Goal: Task Accomplishment & Management: Manage account settings

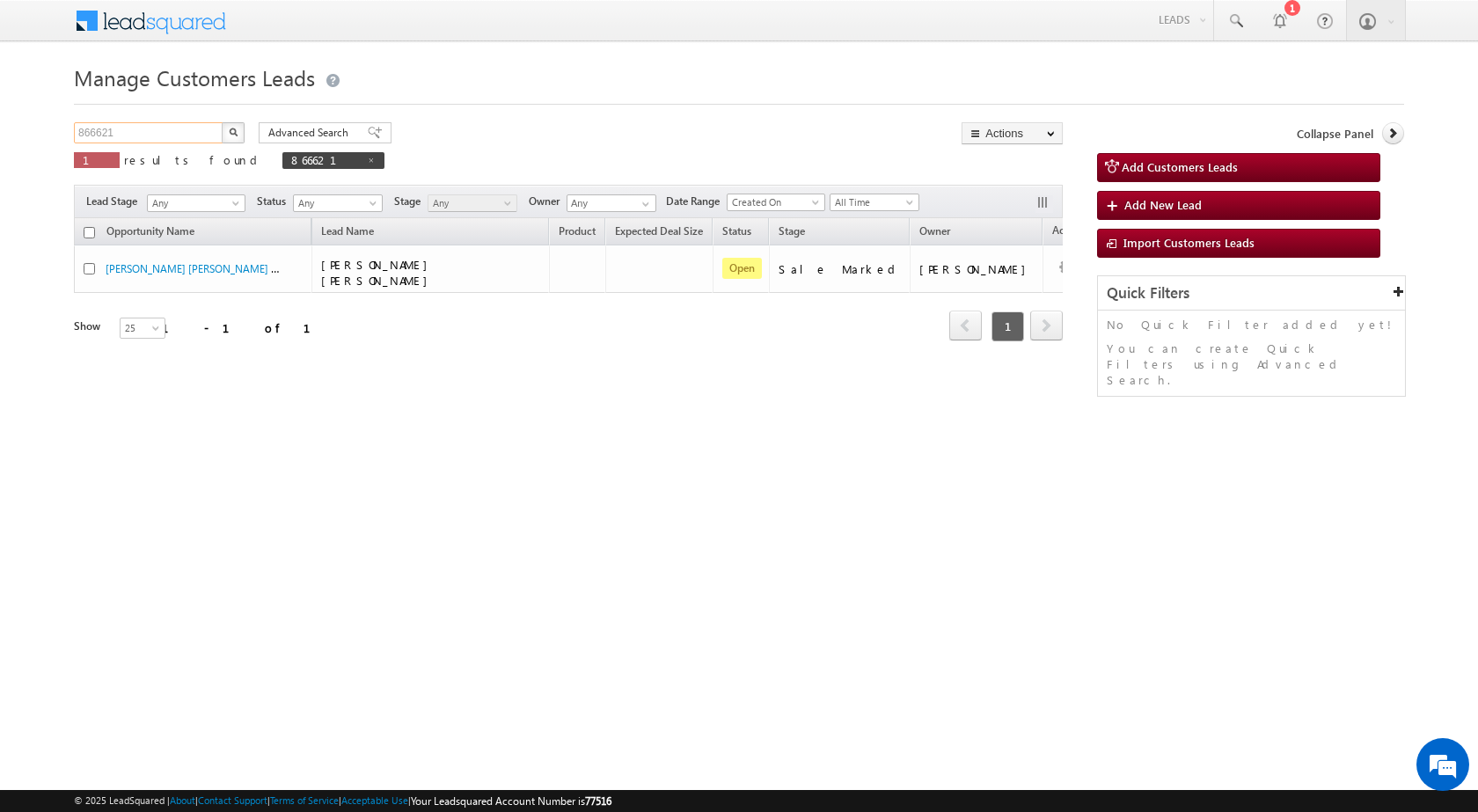
click at [193, 125] on input "866621" at bounding box center [149, 132] width 150 height 21
paste input "82249"
type input "882249"
click at [226, 134] on button "button" at bounding box center [233, 132] width 23 height 21
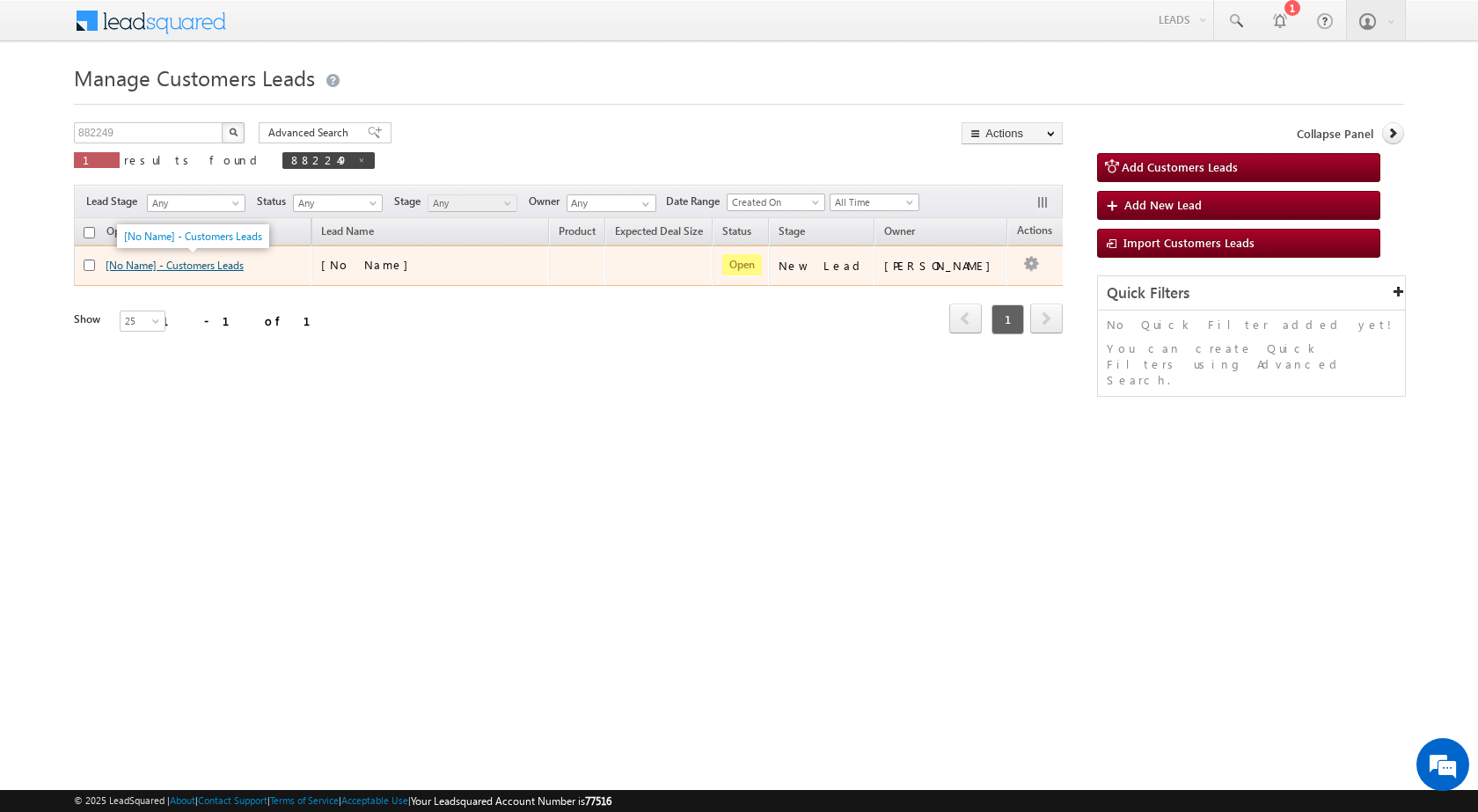
click at [229, 263] on link "[No Name] - Customers Leads" at bounding box center [175, 265] width 139 height 14
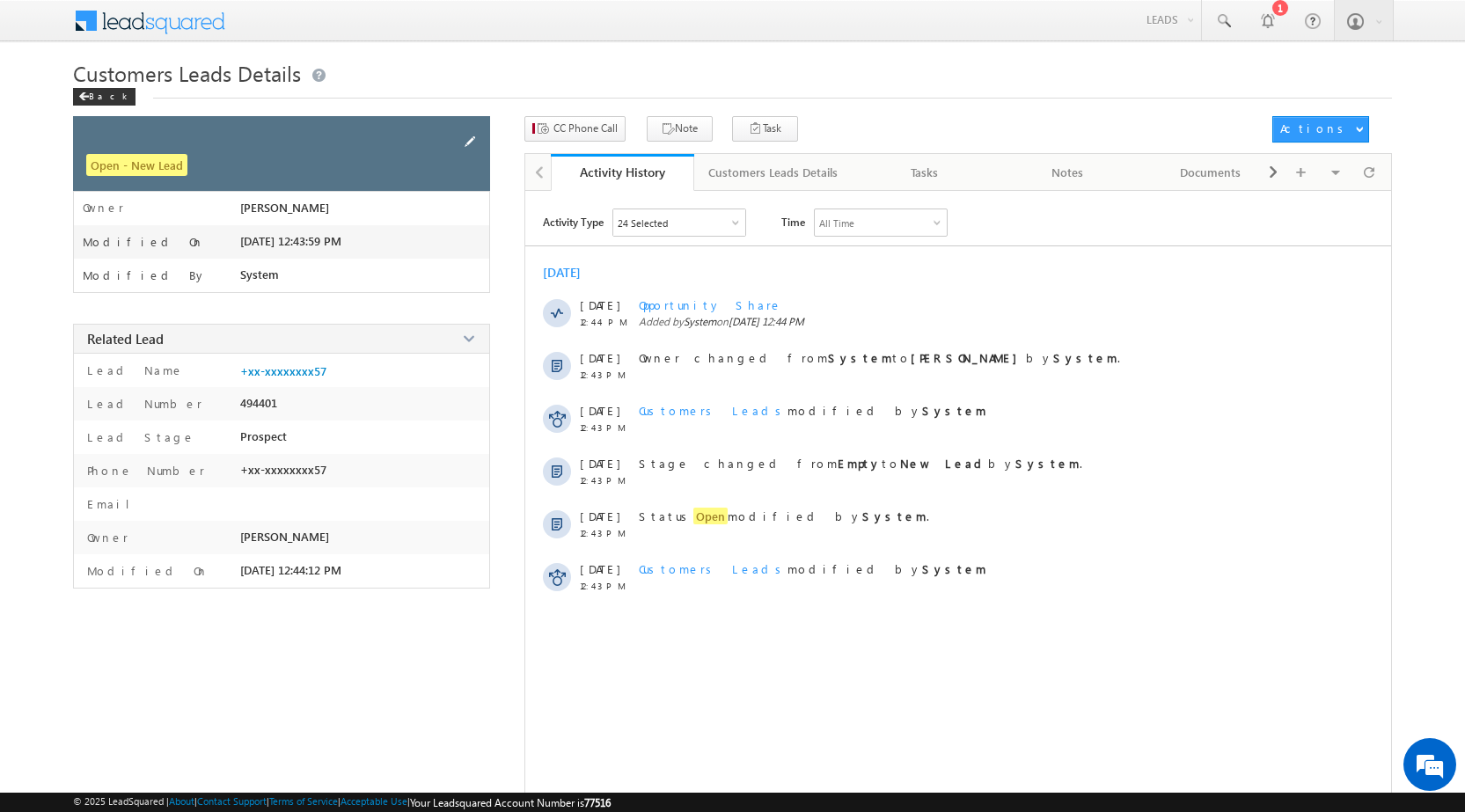
click at [470, 140] on span at bounding box center [469, 141] width 19 height 19
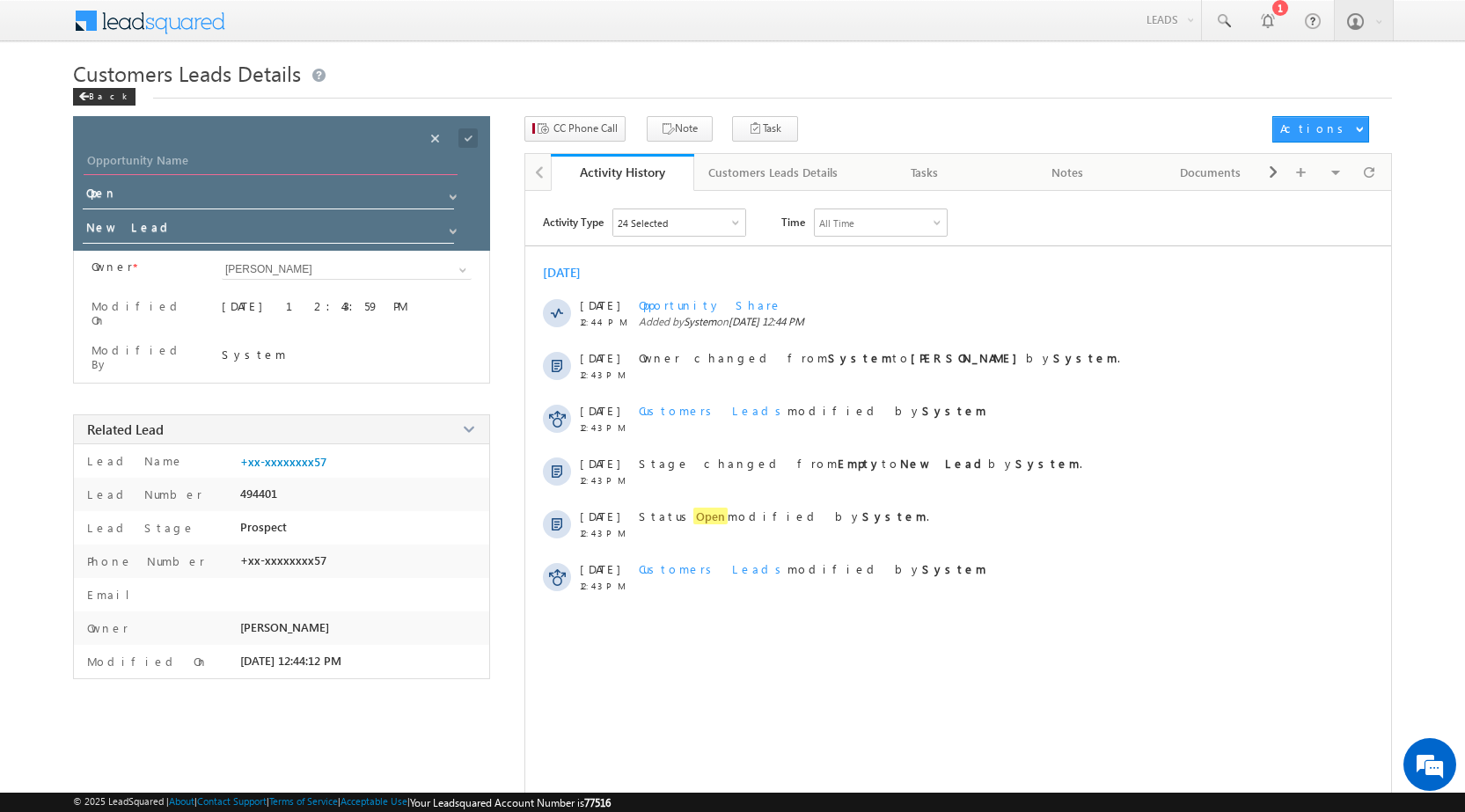
click at [306, 168] on input "Opportunity Name" at bounding box center [270, 162] width 374 height 24
paste input "[PERSON_NAME]"
type input "[PERSON_NAME]"
click at [469, 137] on span at bounding box center [467, 138] width 19 height 19
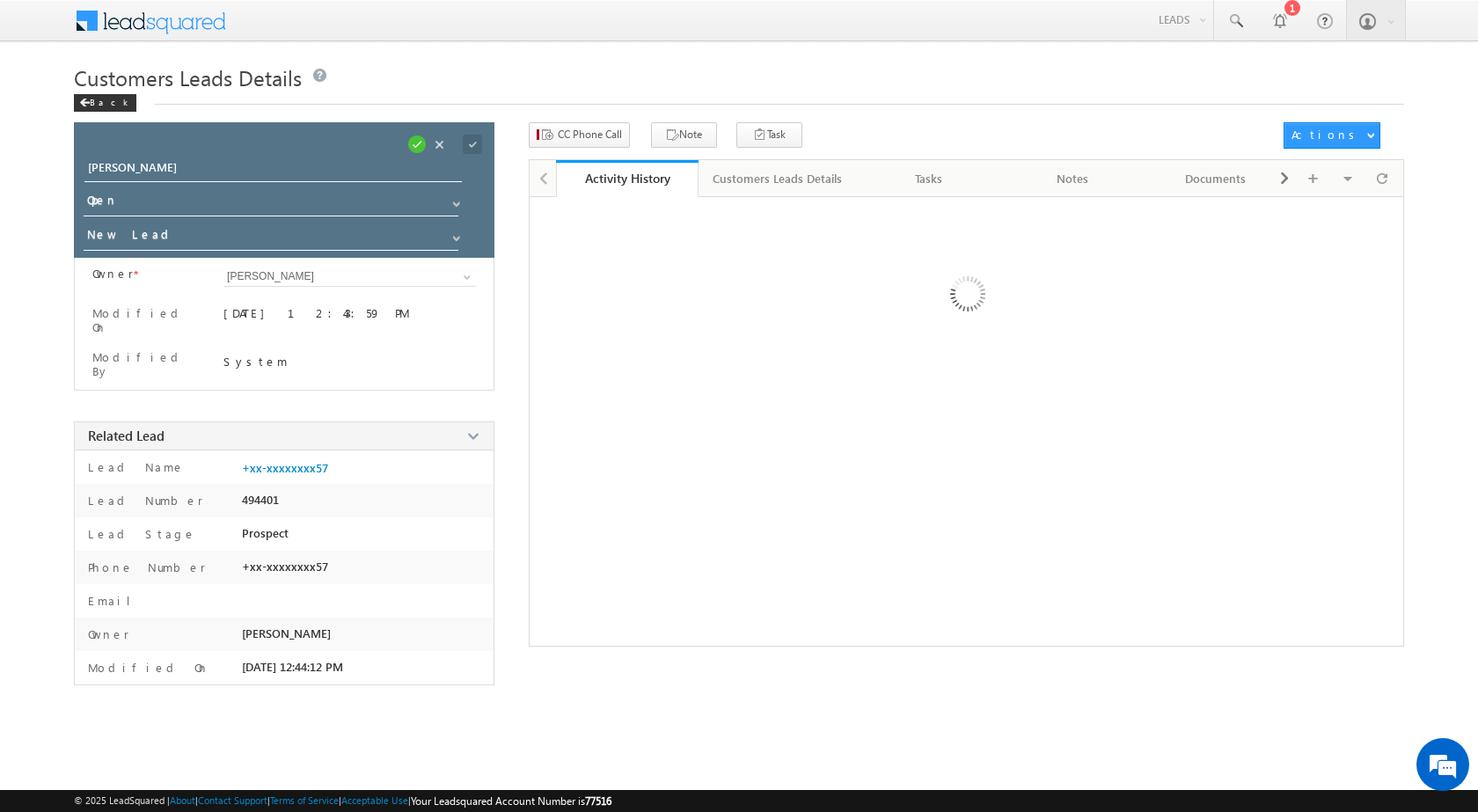
click at [592, 121] on div "Customers Leads Details Back" at bounding box center [739, 91] width 1330 height 63
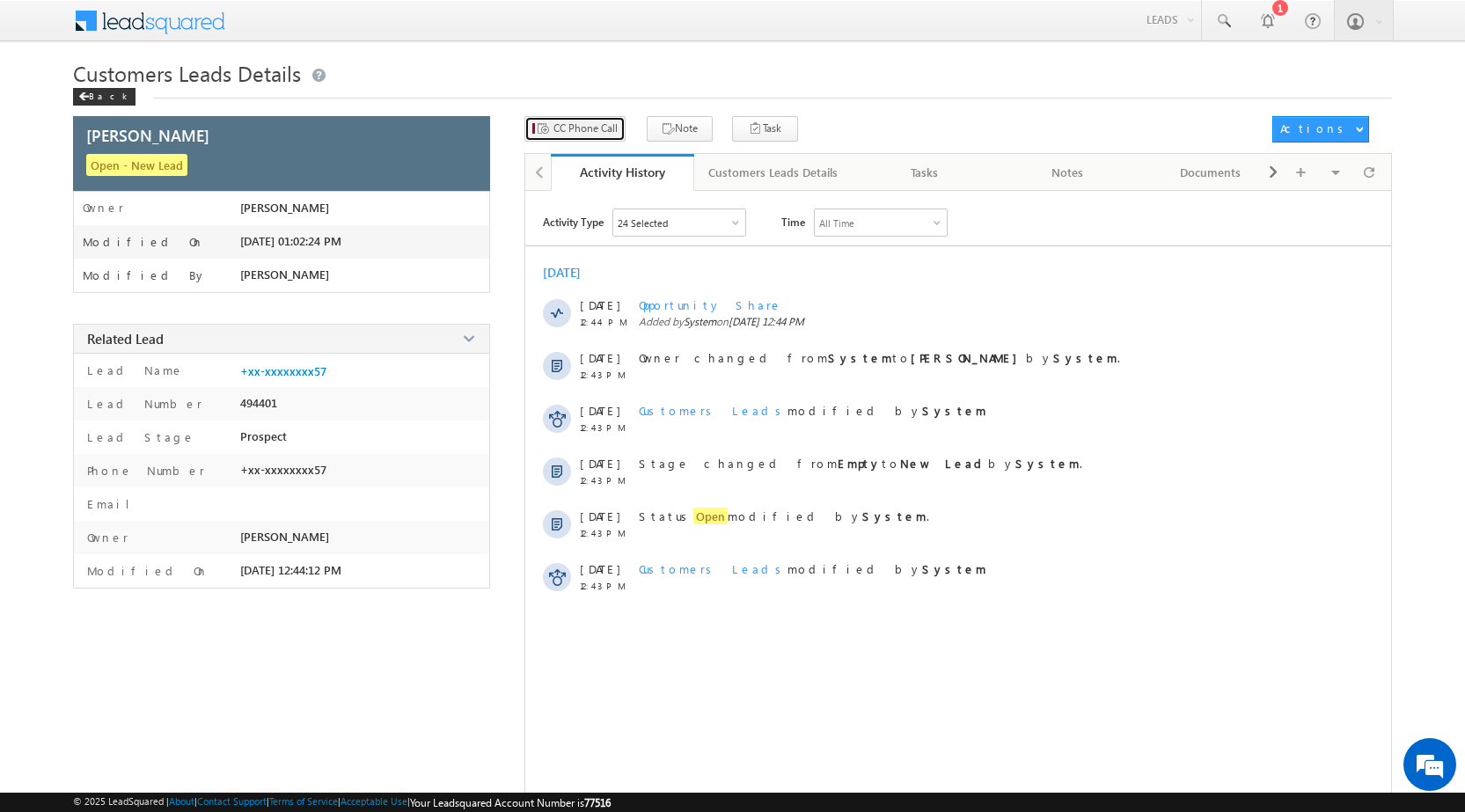
click at [592, 122] on span "CC Phone Call" at bounding box center [585, 128] width 64 height 15
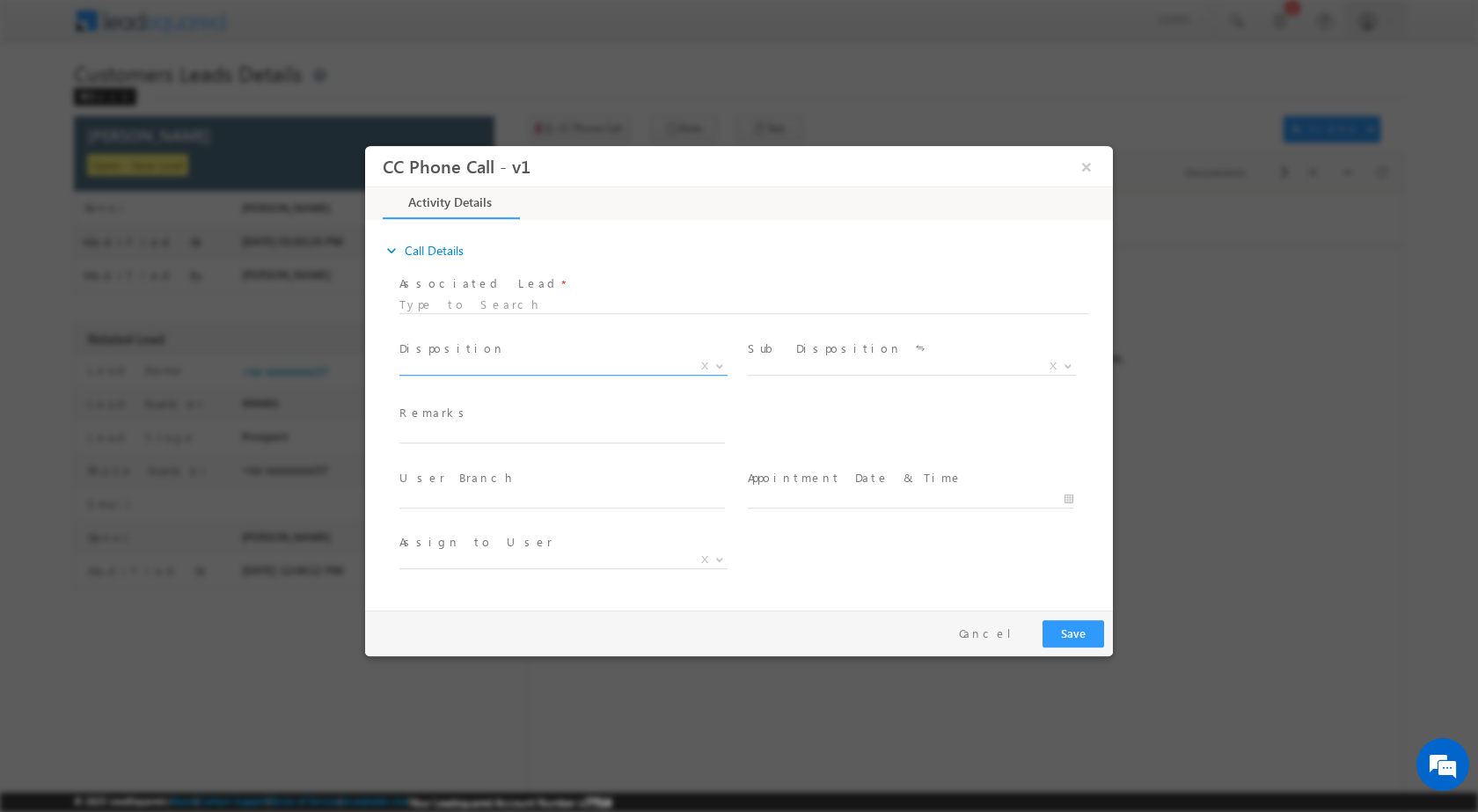
click at [725, 369] on span at bounding box center [717, 365] width 17 height 23
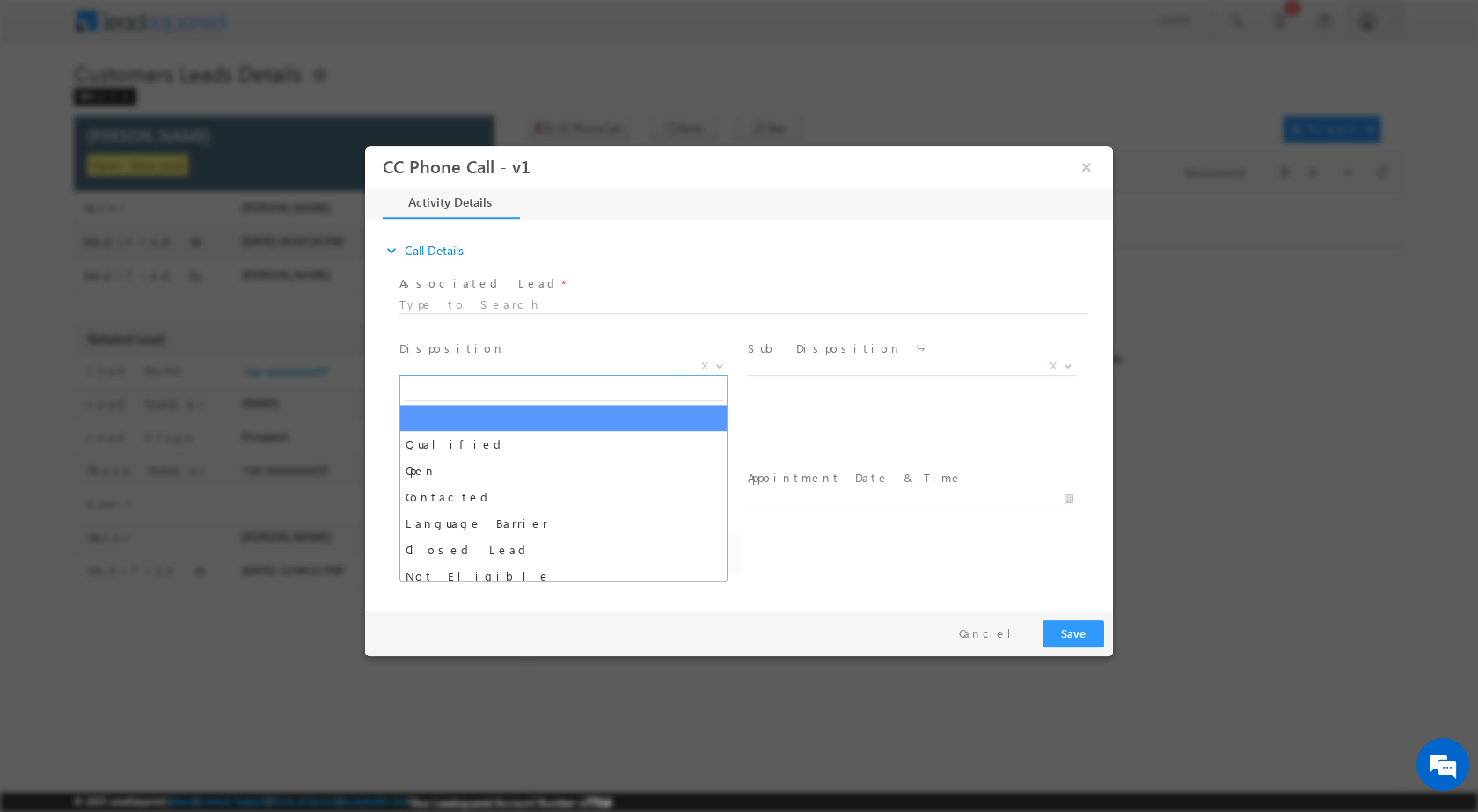
select select "[EMAIL_ADDRESS][DOMAIN_NAME]"
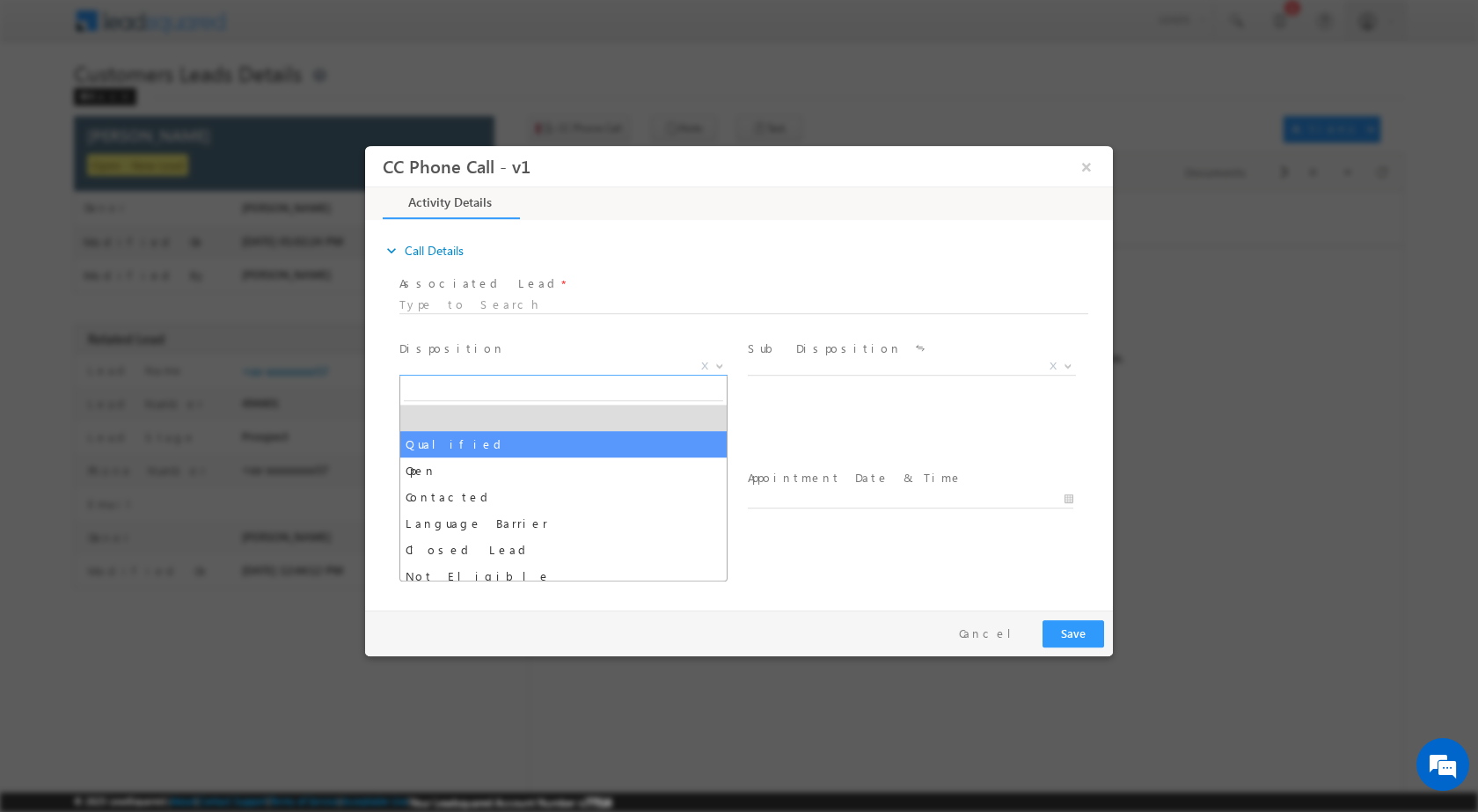
drag, startPoint x: 561, startPoint y: 443, endPoint x: 715, endPoint y: 414, distance: 156.7
select select "Qualified"
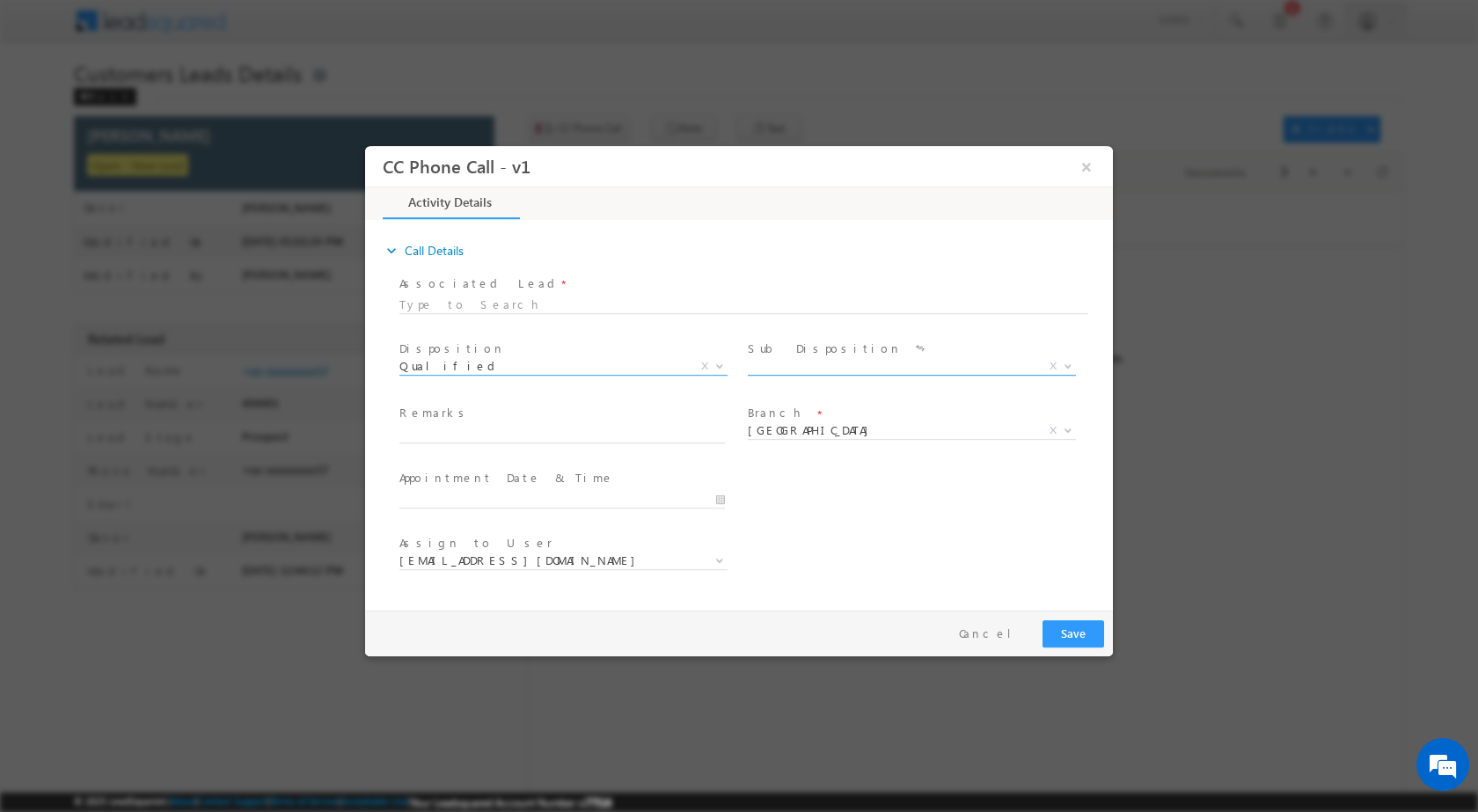
click at [1062, 368] on span at bounding box center [1066, 365] width 17 height 23
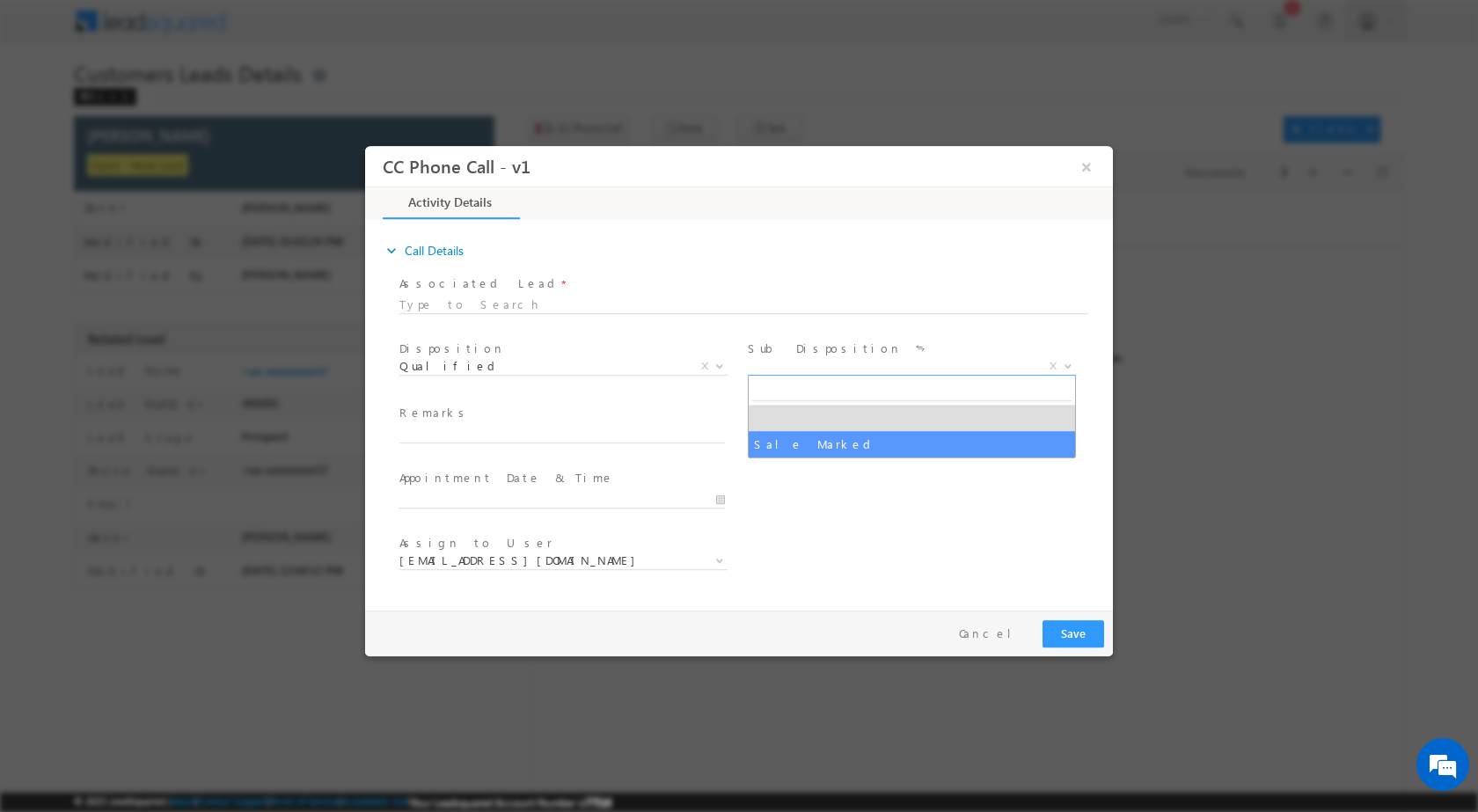
drag, startPoint x: 896, startPoint y: 439, endPoint x: 808, endPoint y: 476, distance: 95.5
select select "Sale Marked"
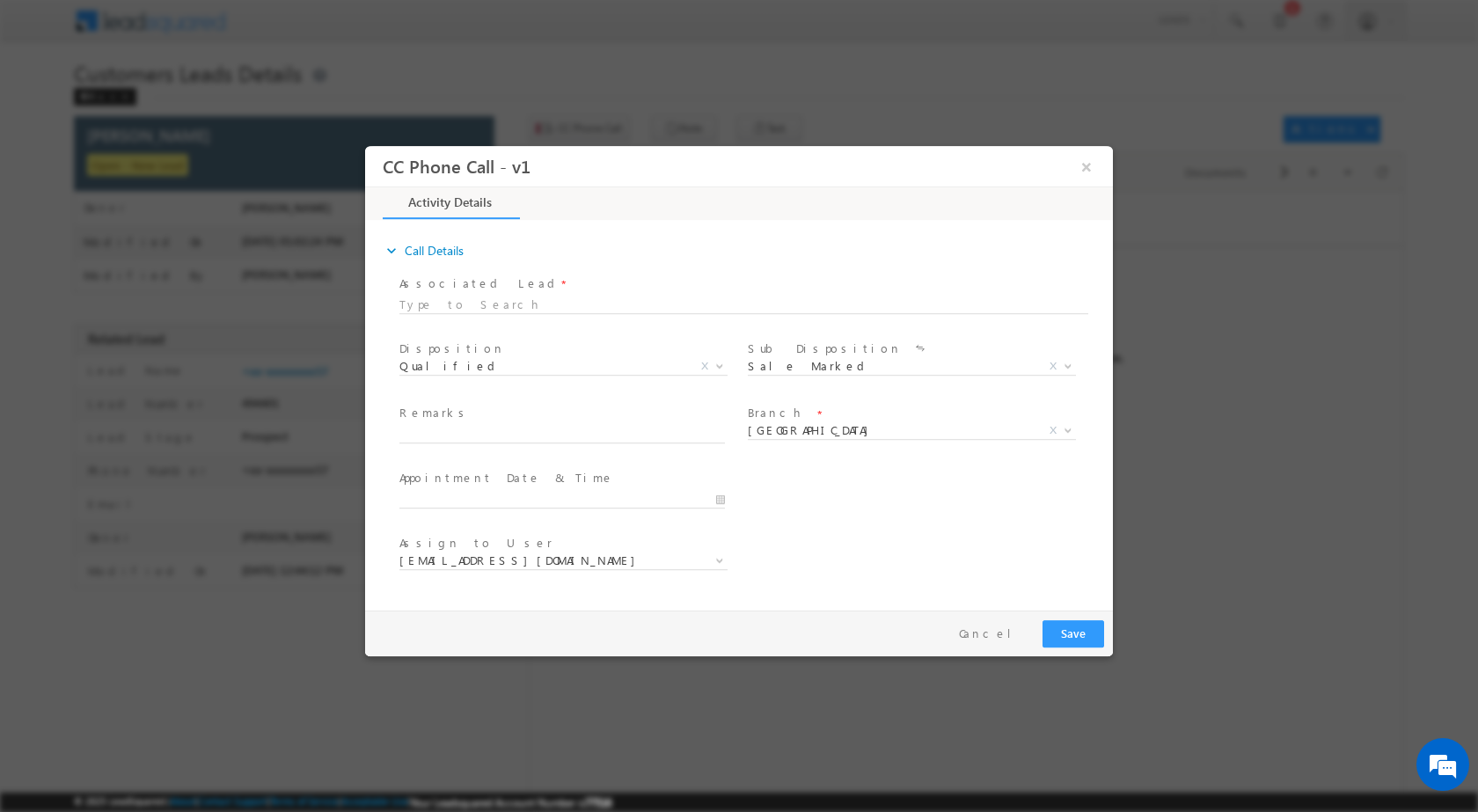
click at [728, 500] on div at bounding box center [570, 497] width 341 height 21
click at [724, 500] on input "[DATE] 1:00 PM" at bounding box center [562, 498] width 326 height 17
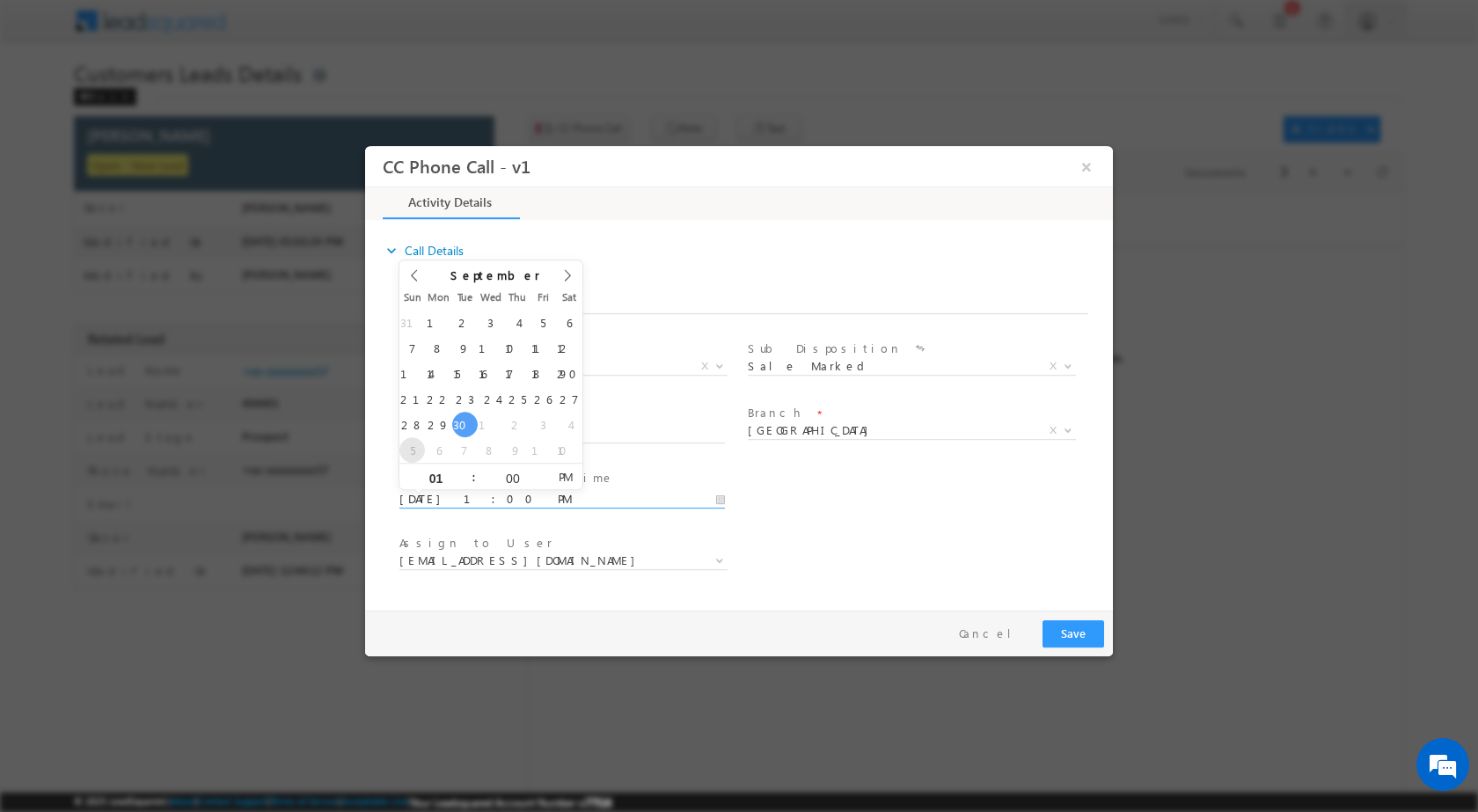
type input "[DATE] 1:00 PM"
type input "11"
type input "[DATE] 11:00 AM"
click at [568, 481] on span "PM" at bounding box center [565, 475] width 33 height 26
drag, startPoint x: 730, startPoint y: 515, endPoint x: 715, endPoint y: 523, distance: 17.0
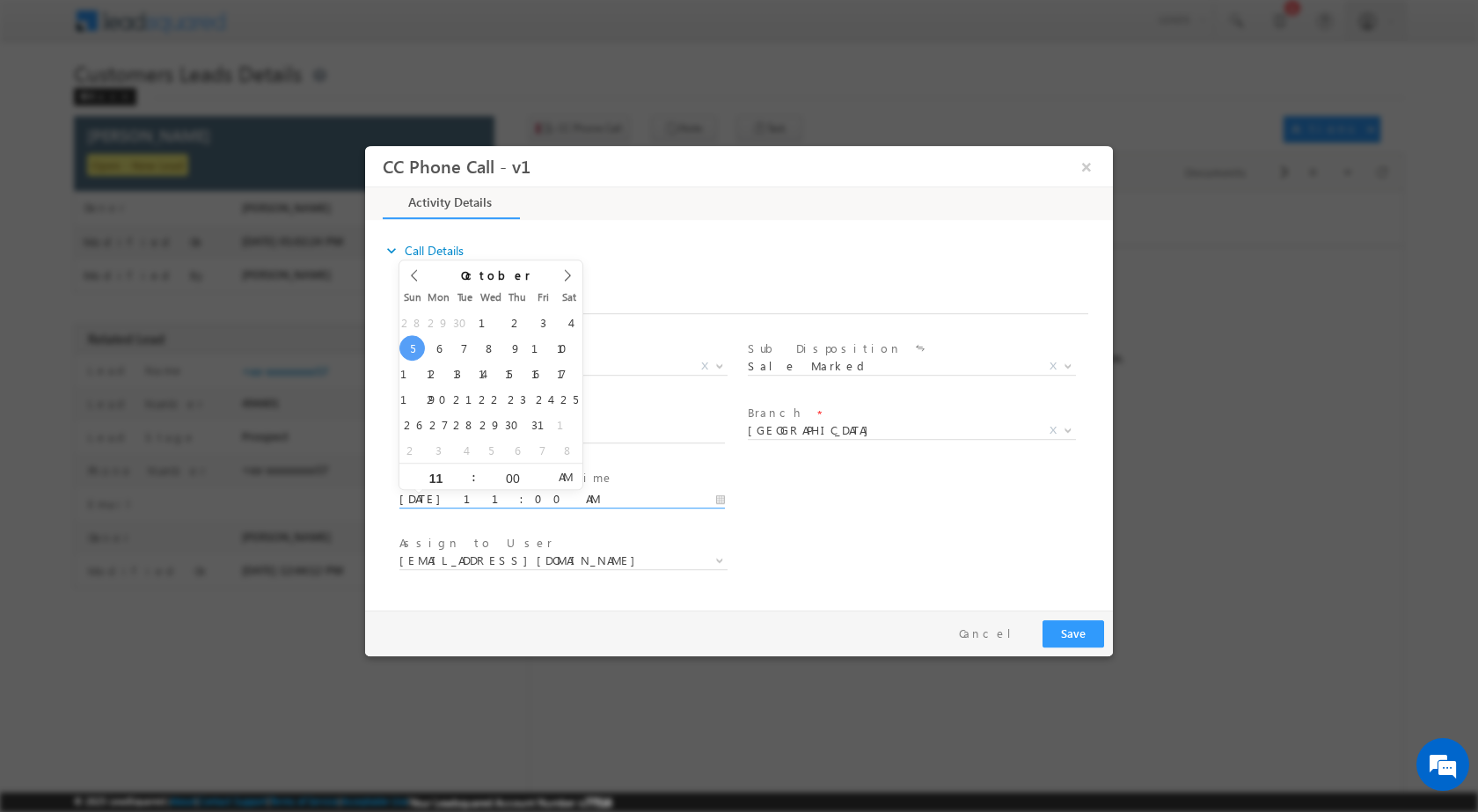
click at [731, 515] on div "Appointment Date & Time * [DATE] 11:00 AM" at bounding box center [570, 497] width 349 height 65
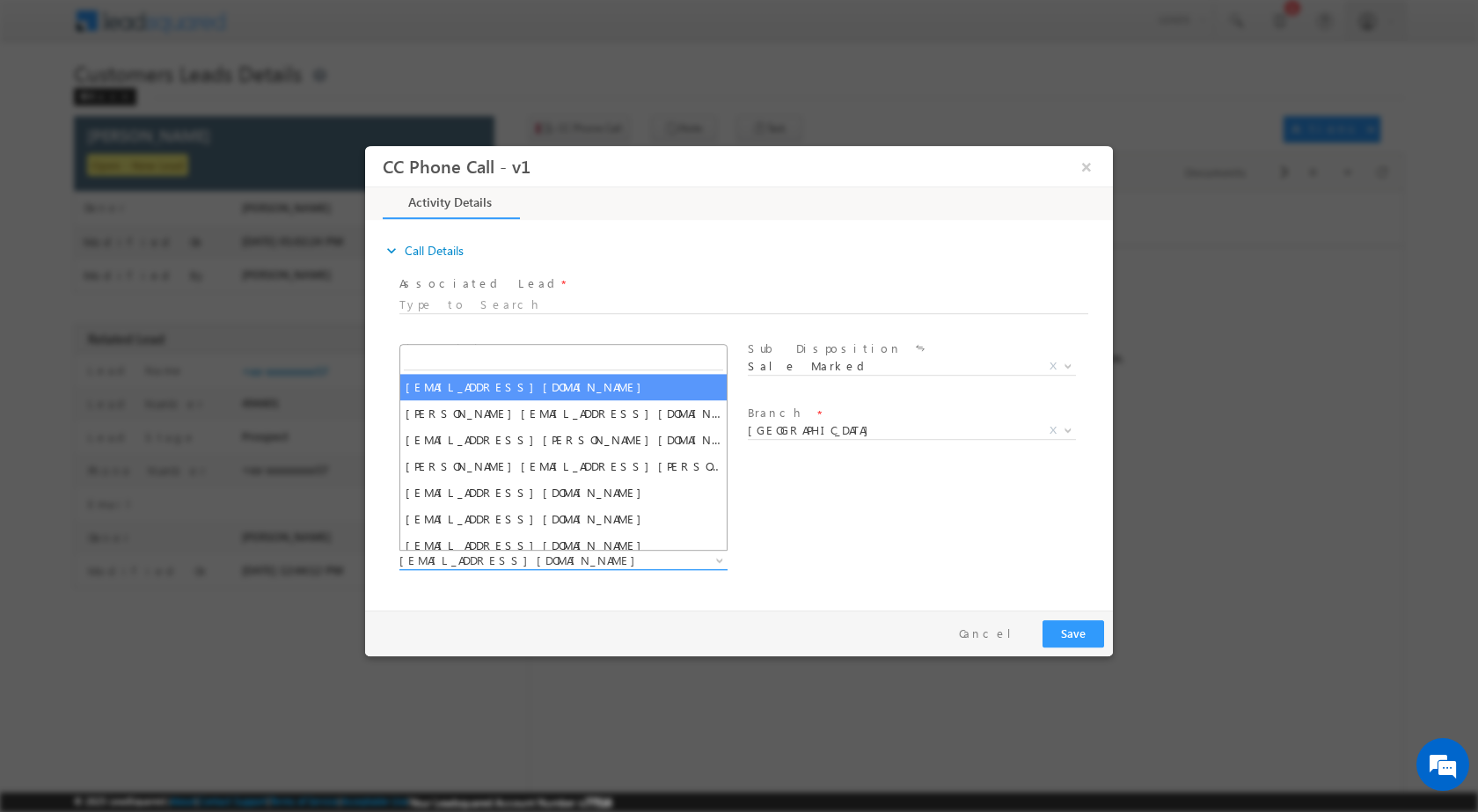
click at [720, 561] on b at bounding box center [720, 559] width 11 height 6
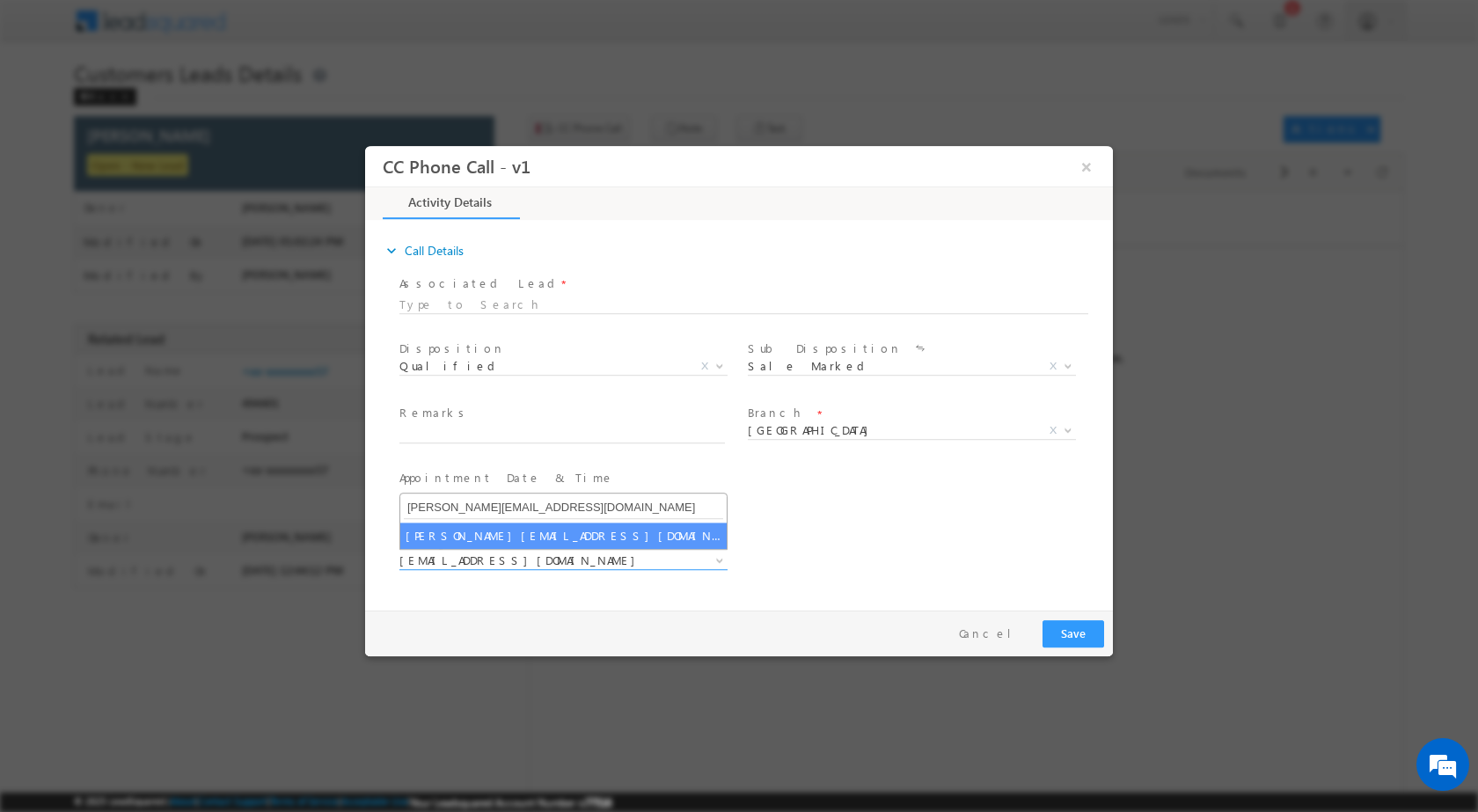
type input "[PERSON_NAME][EMAIL_ADDRESS][DOMAIN_NAME]"
select select "[PERSON_NAME][EMAIL_ADDRESS][DOMAIN_NAME]"
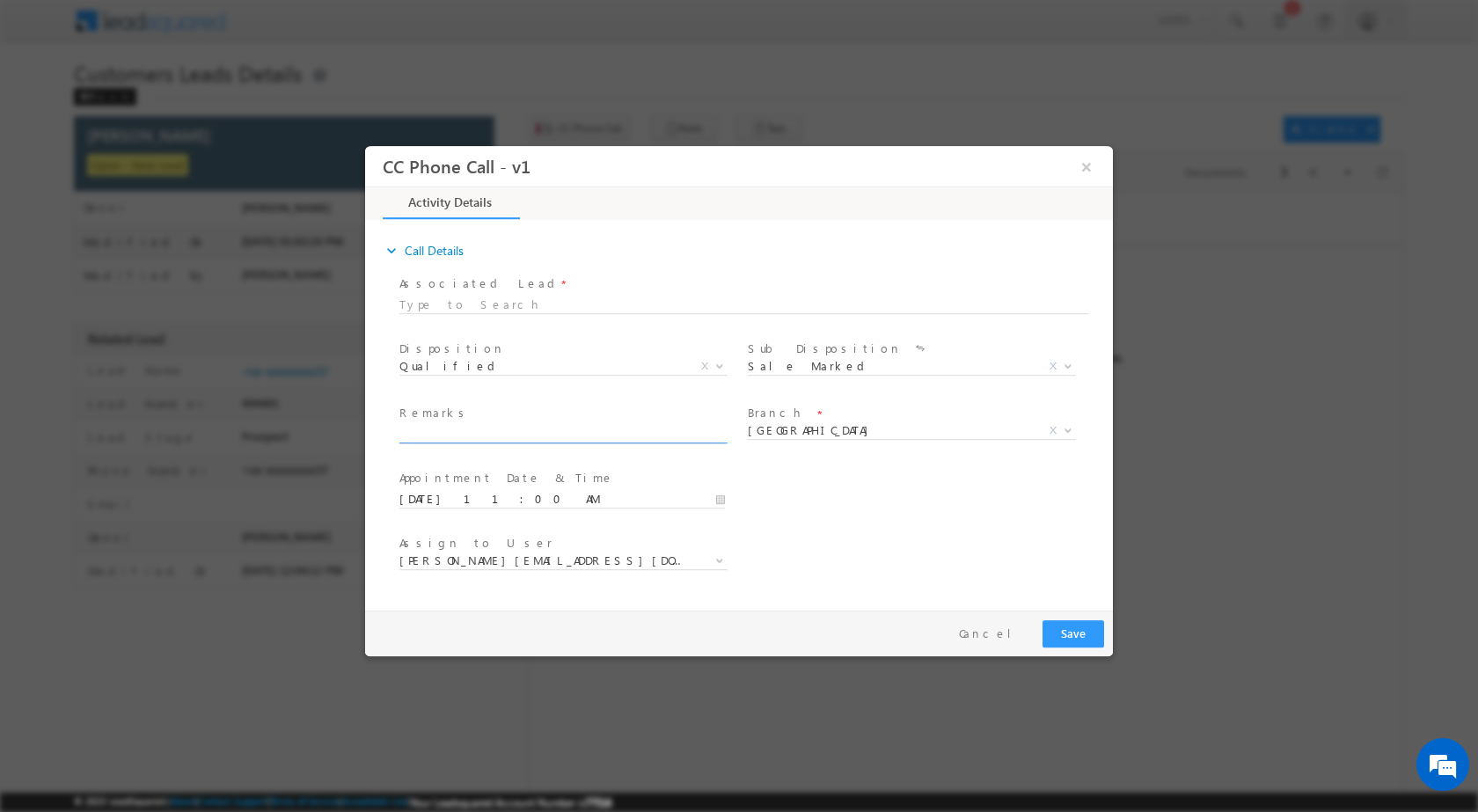
click at [597, 427] on input "text" at bounding box center [562, 433] width 326 height 17
paste input "30/09-Customer name is [PERSON_NAME] Customer age is [DEMOGRAPHIC_DATA] yrs loa…"
type input "30/09-Customer name is [PERSON_NAME] Customer age is [DEMOGRAPHIC_DATA] yrs loa…"
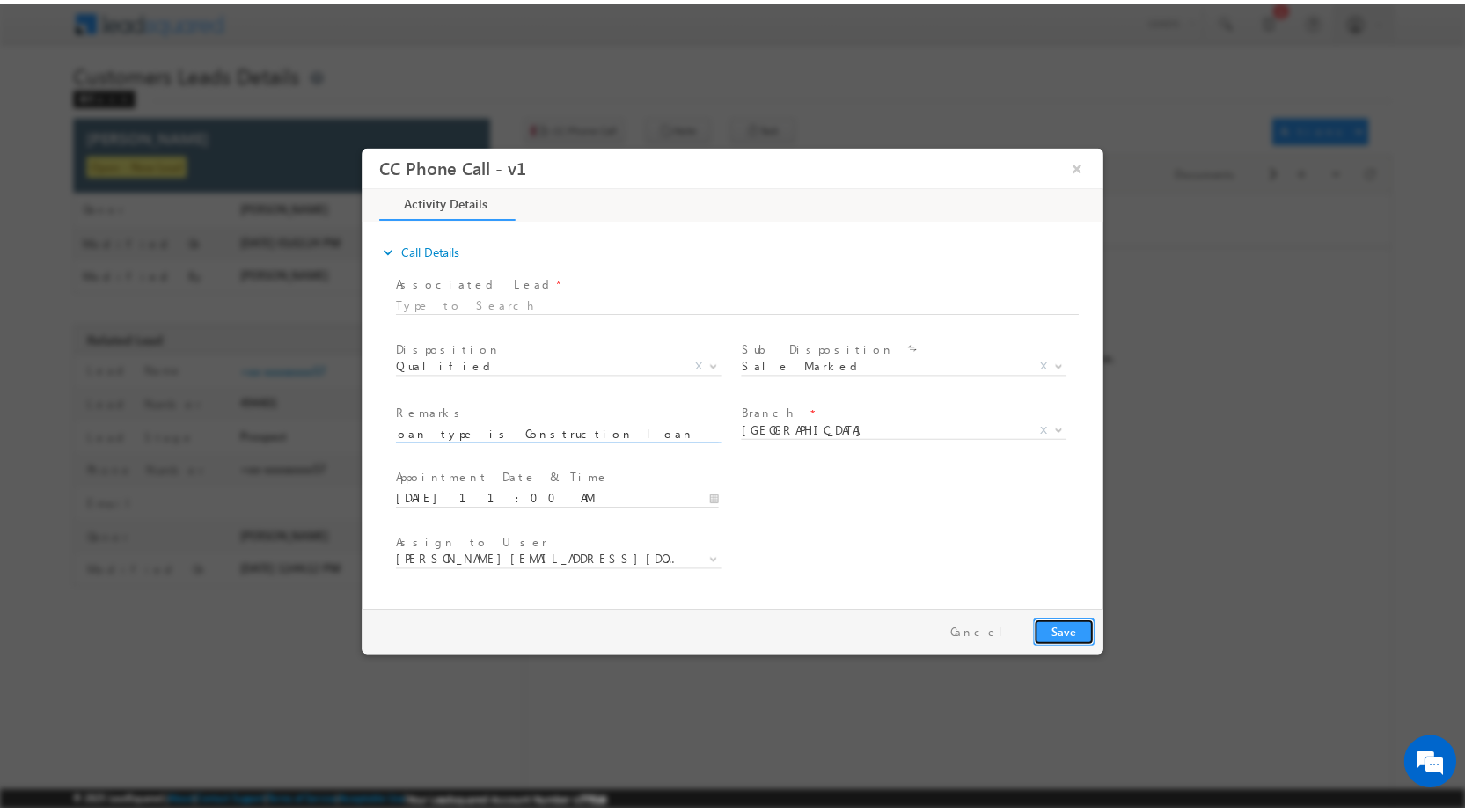
scroll to position [0, 0]
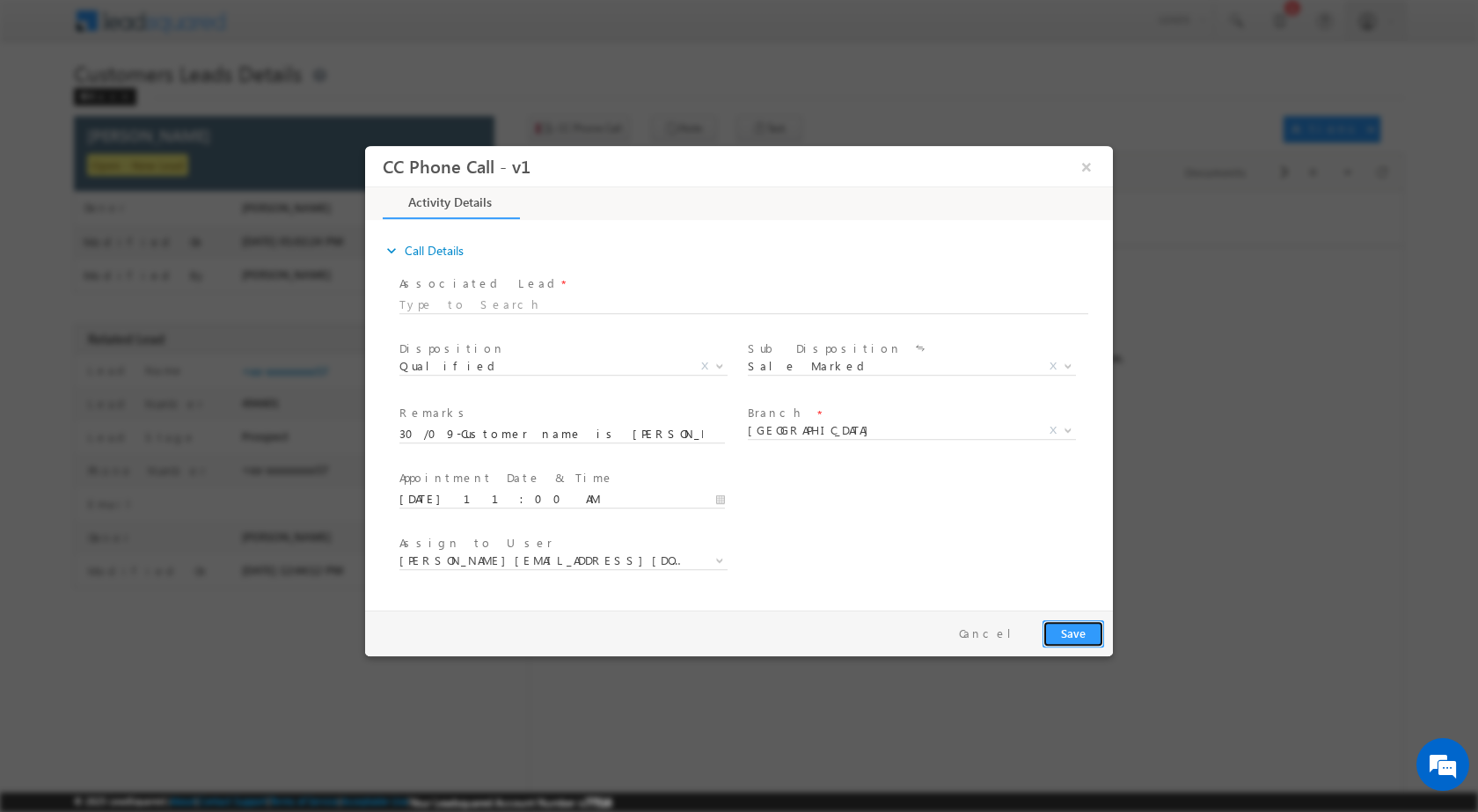
click at [1073, 629] on button "Save" at bounding box center [1073, 633] width 62 height 27
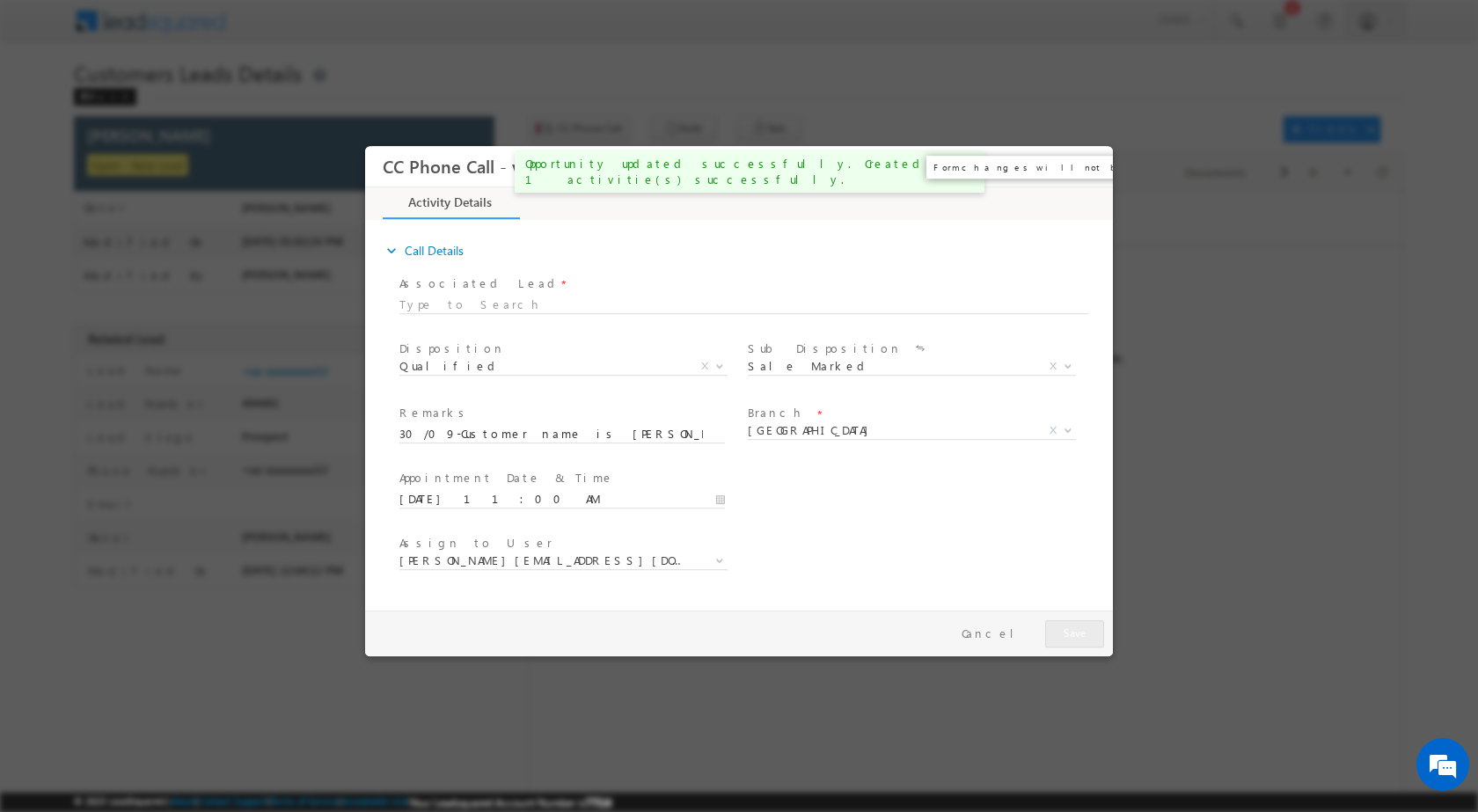
click at [1096, 159] on button "×" at bounding box center [1087, 166] width 30 height 33
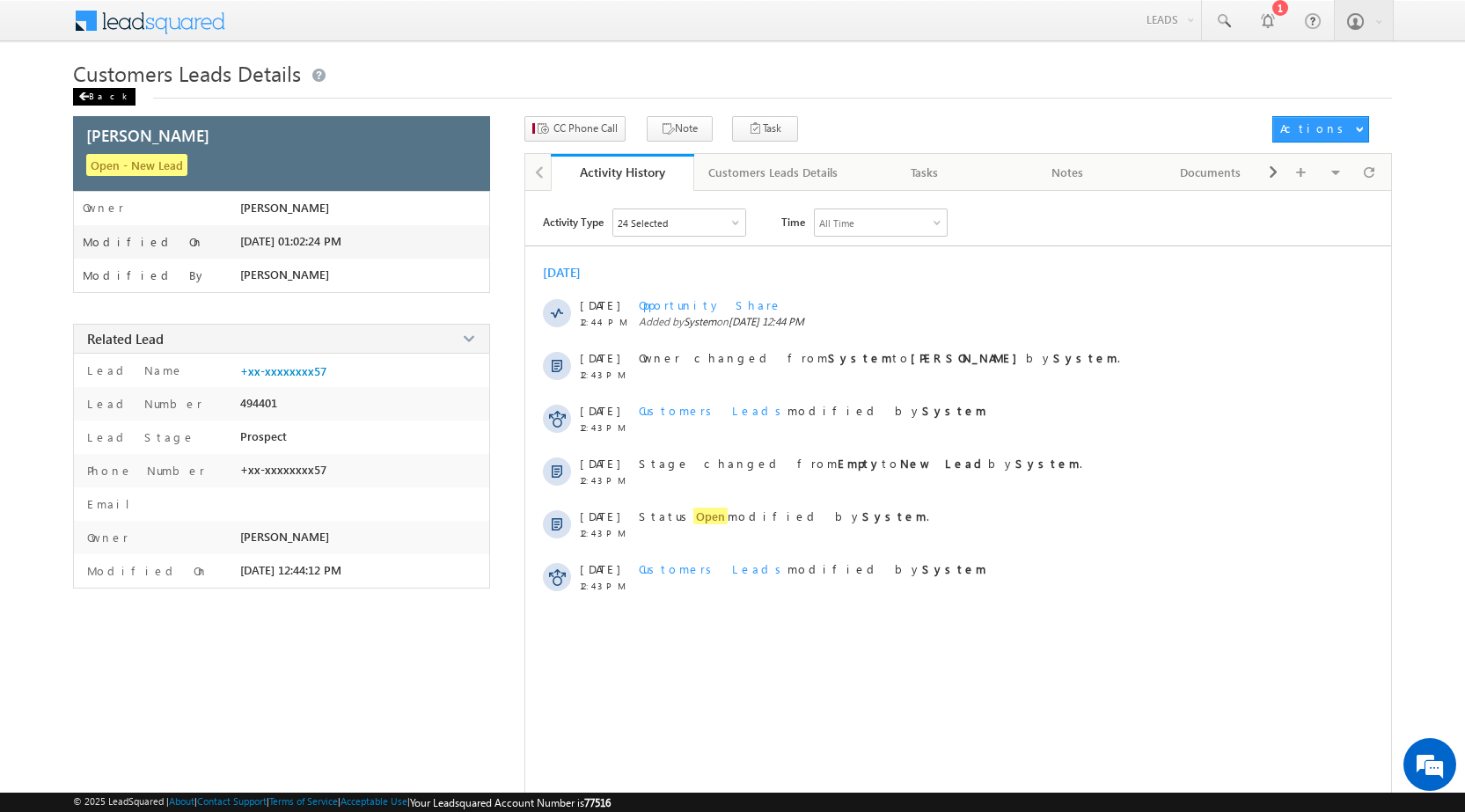
click at [102, 102] on div "Back" at bounding box center [104, 96] width 62 height 17
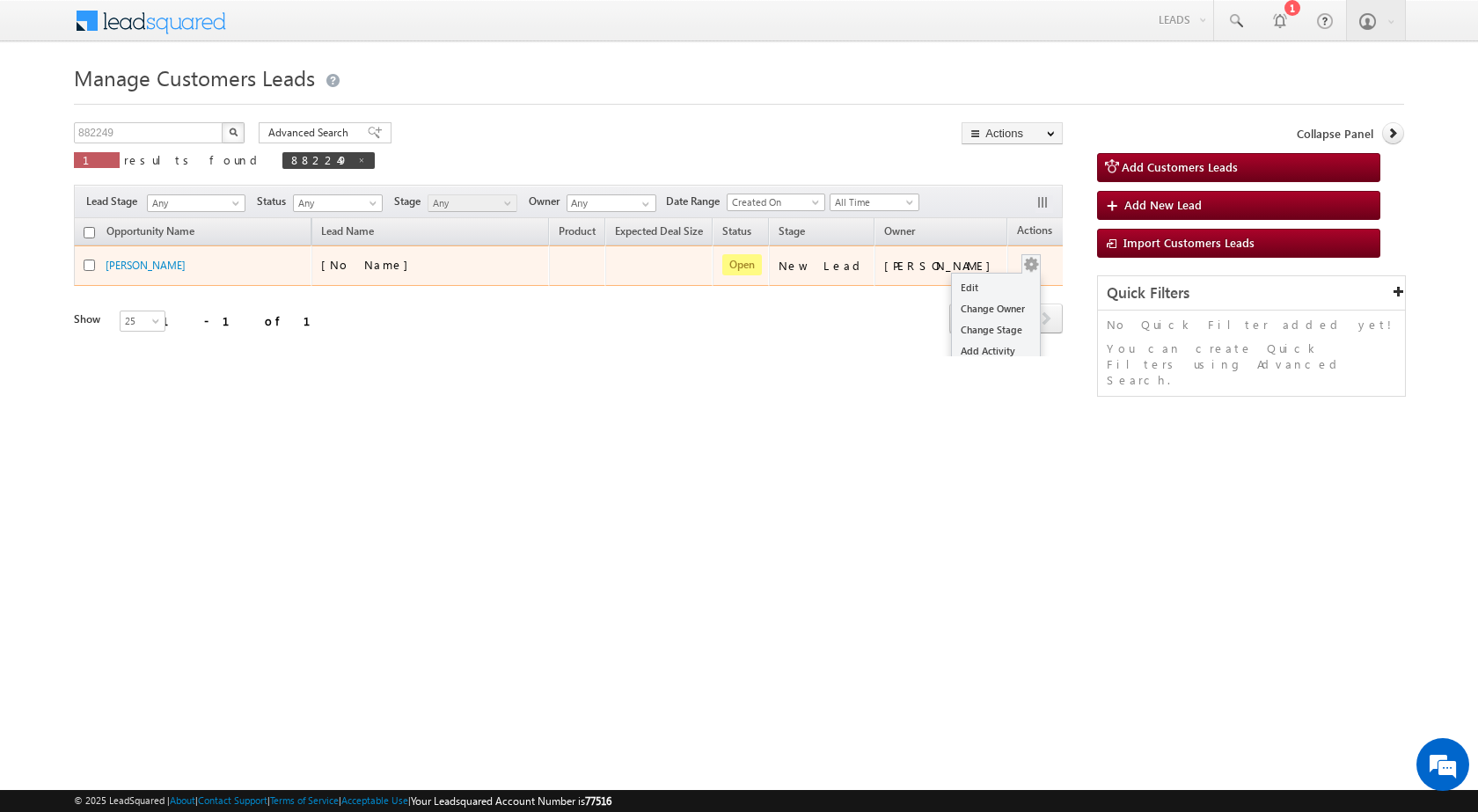
click at [1017, 265] on div "Edit Change Owner Change Stage Add Activity Add Task Delete" at bounding box center [1031, 265] width 28 height 23
click at [965, 286] on link "Edit" at bounding box center [995, 287] width 88 height 21
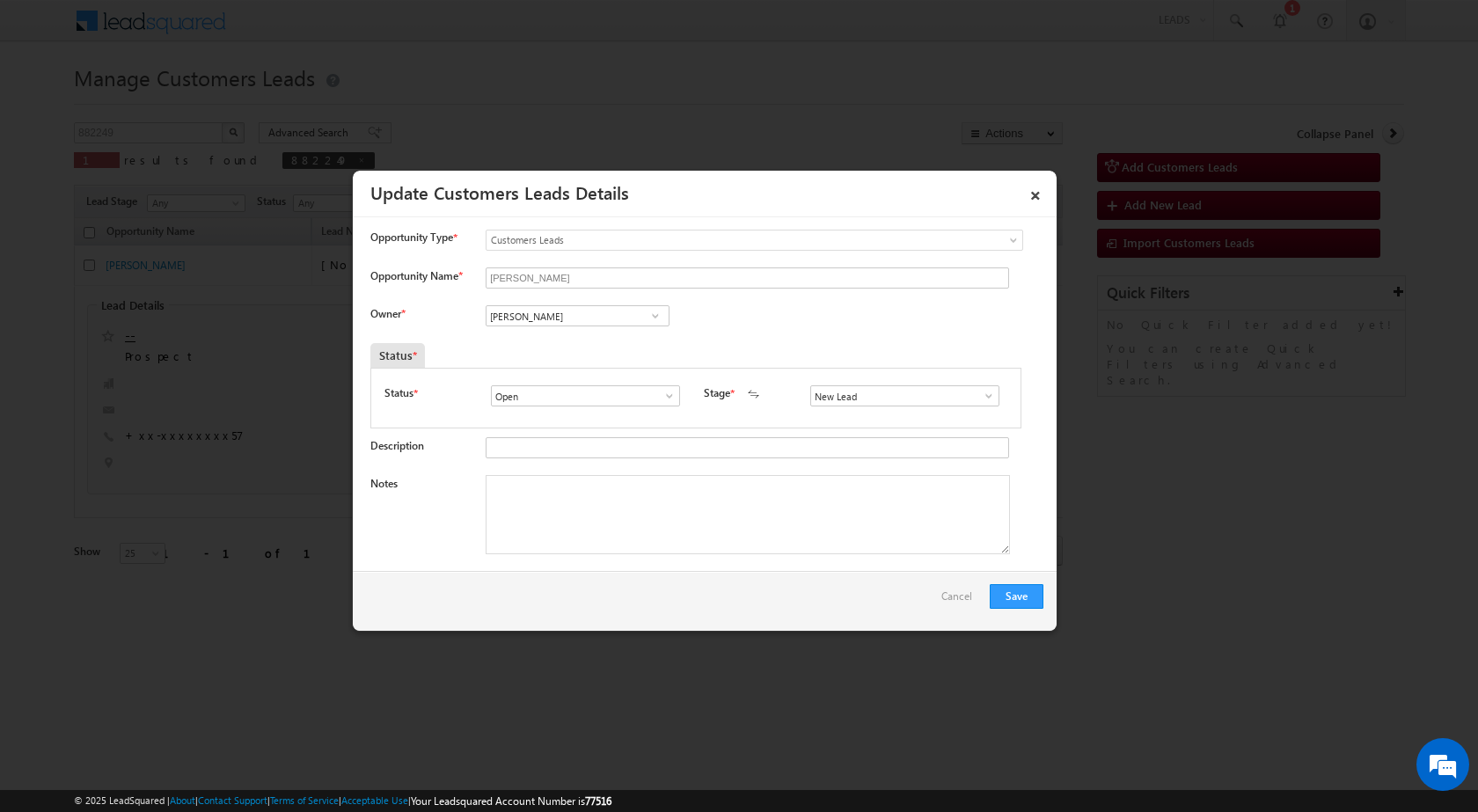
click at [648, 496] on textarea "Notes" at bounding box center [747, 514] width 524 height 79
paste textarea "30/09-Customer name is SATISH PALIWAL Customer age is 54 yrs loan type is Const…"
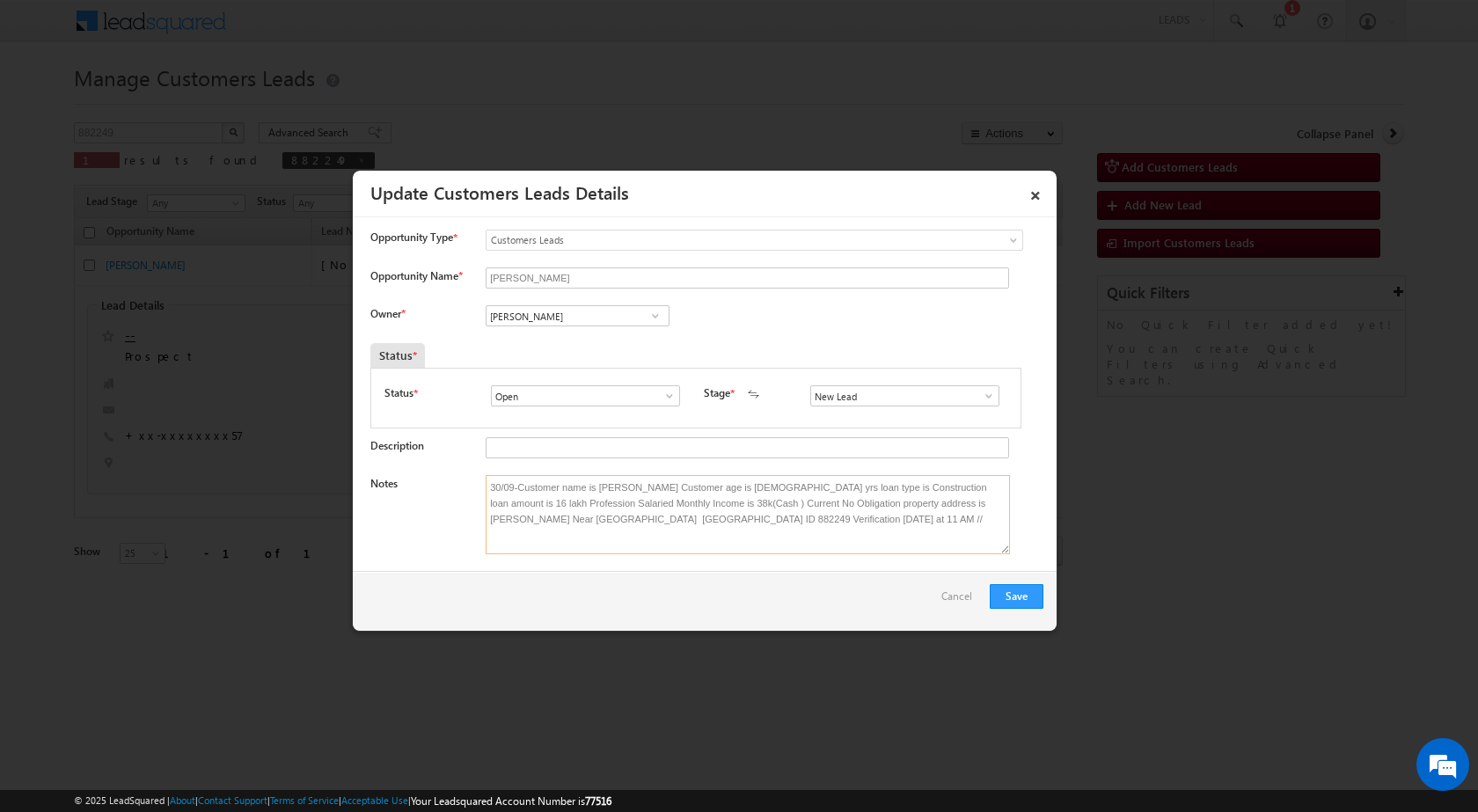
type textarea "30/09-Customer name is SATISH PALIWAL Customer age is 54 yrs loan type is Const…"
click at [647, 320] on span at bounding box center [655, 316] width 17 height 14
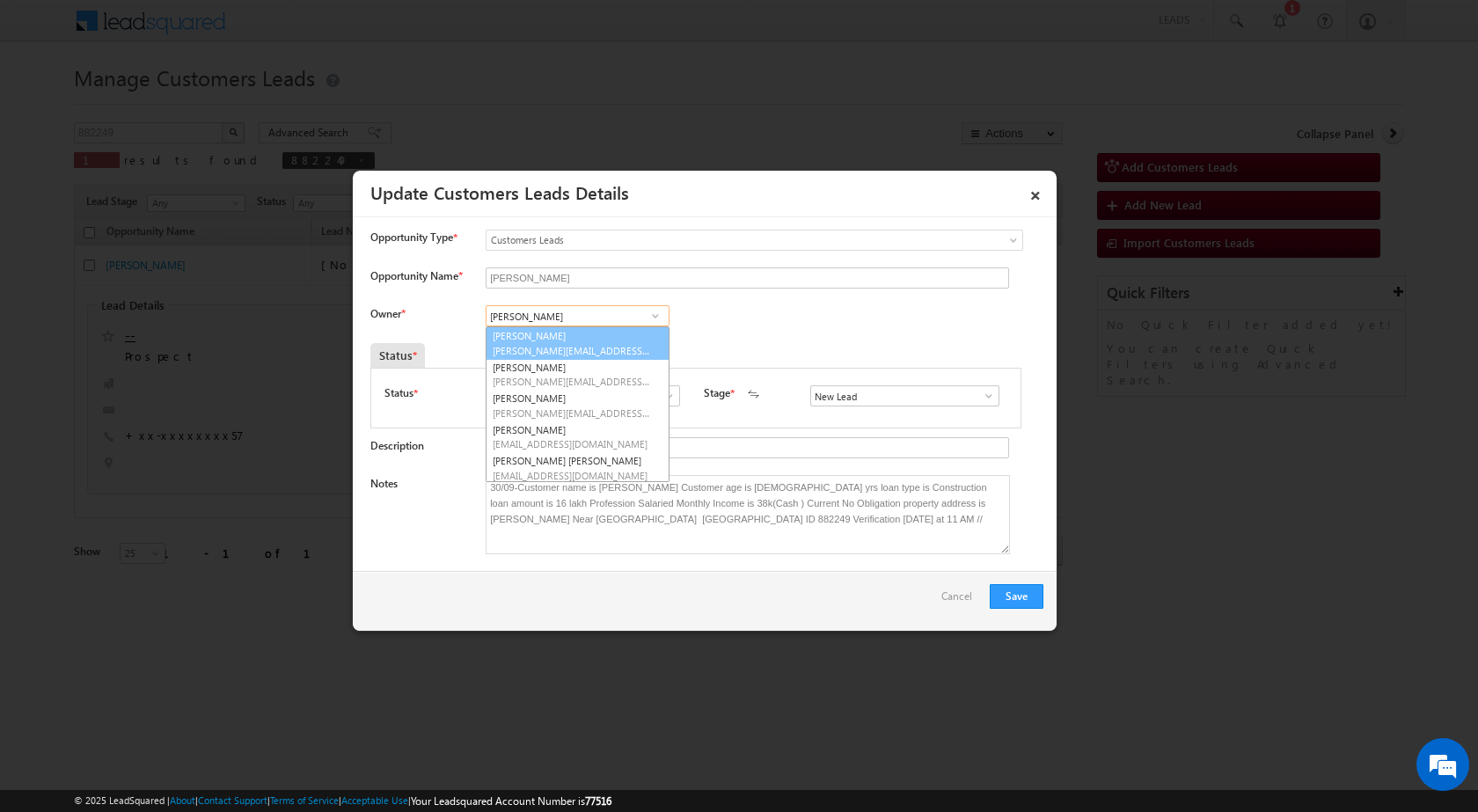
paste input "[PERSON_NAME][EMAIL_ADDRESS][DOMAIN_NAME]"
click at [596, 344] on span "[PERSON_NAME][EMAIL_ADDRESS][DOMAIN_NAME]" at bounding box center [571, 350] width 158 height 14
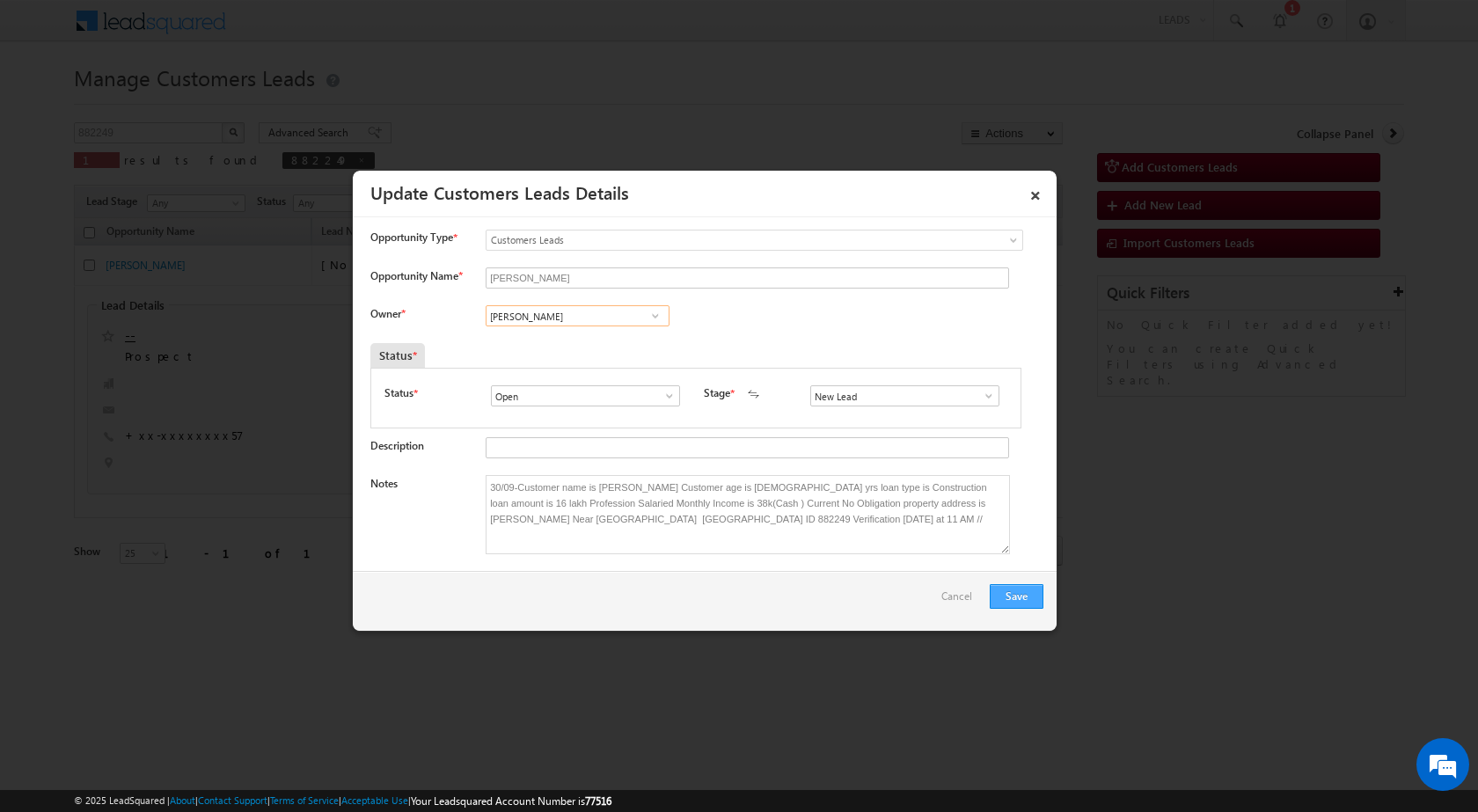
type input "Anand Khandelwal"
click at [1022, 601] on button "Save" at bounding box center [1016, 596] width 53 height 24
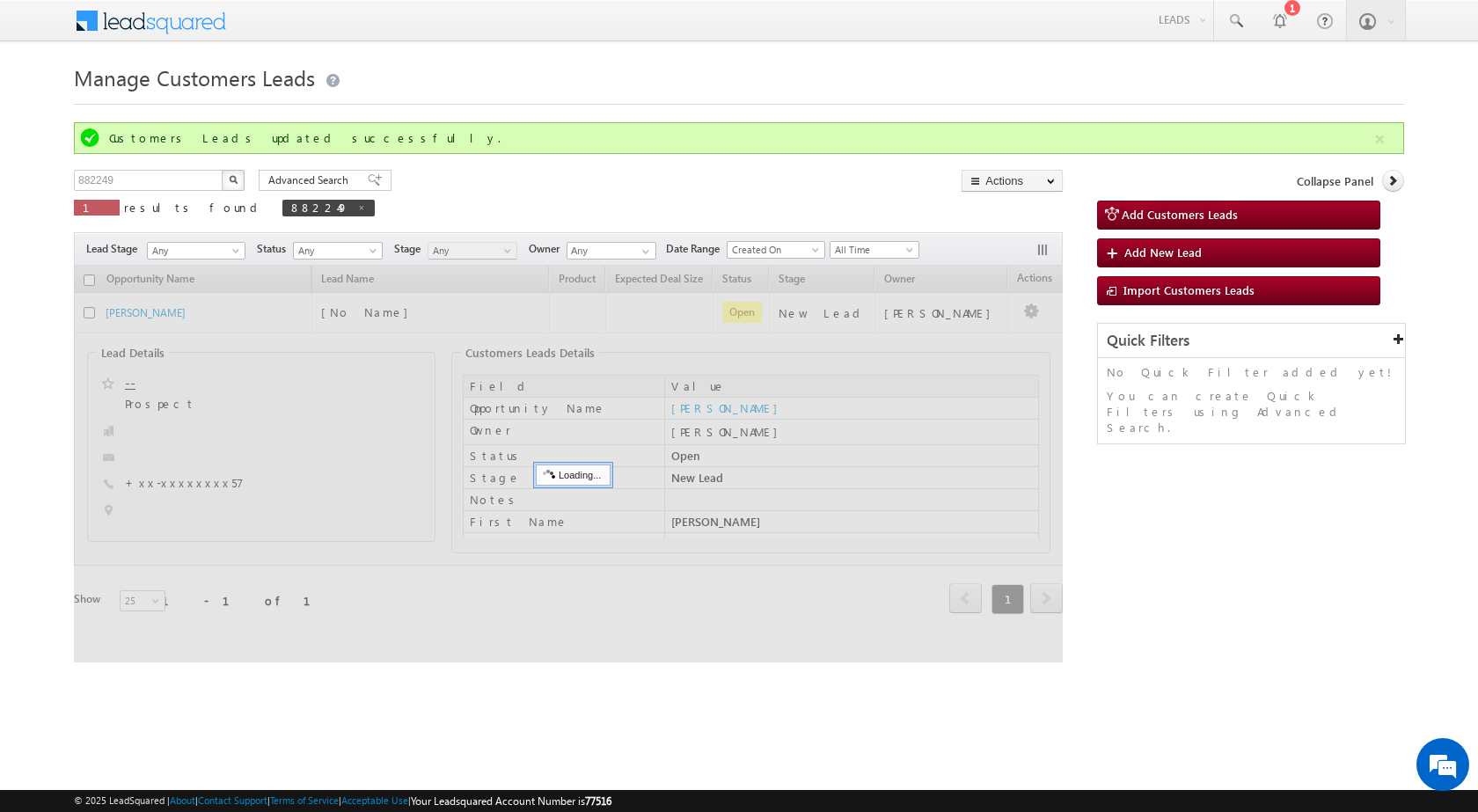
drag, startPoint x: 632, startPoint y: 704, endPoint x: 653, endPoint y: 664, distance: 45.2
click at [635, 702] on html "Menu Rubi Yadav sitar a7@ks erve." at bounding box center [739, 353] width 1478 height 706
